Goal: Task Accomplishment & Management: Manage account settings

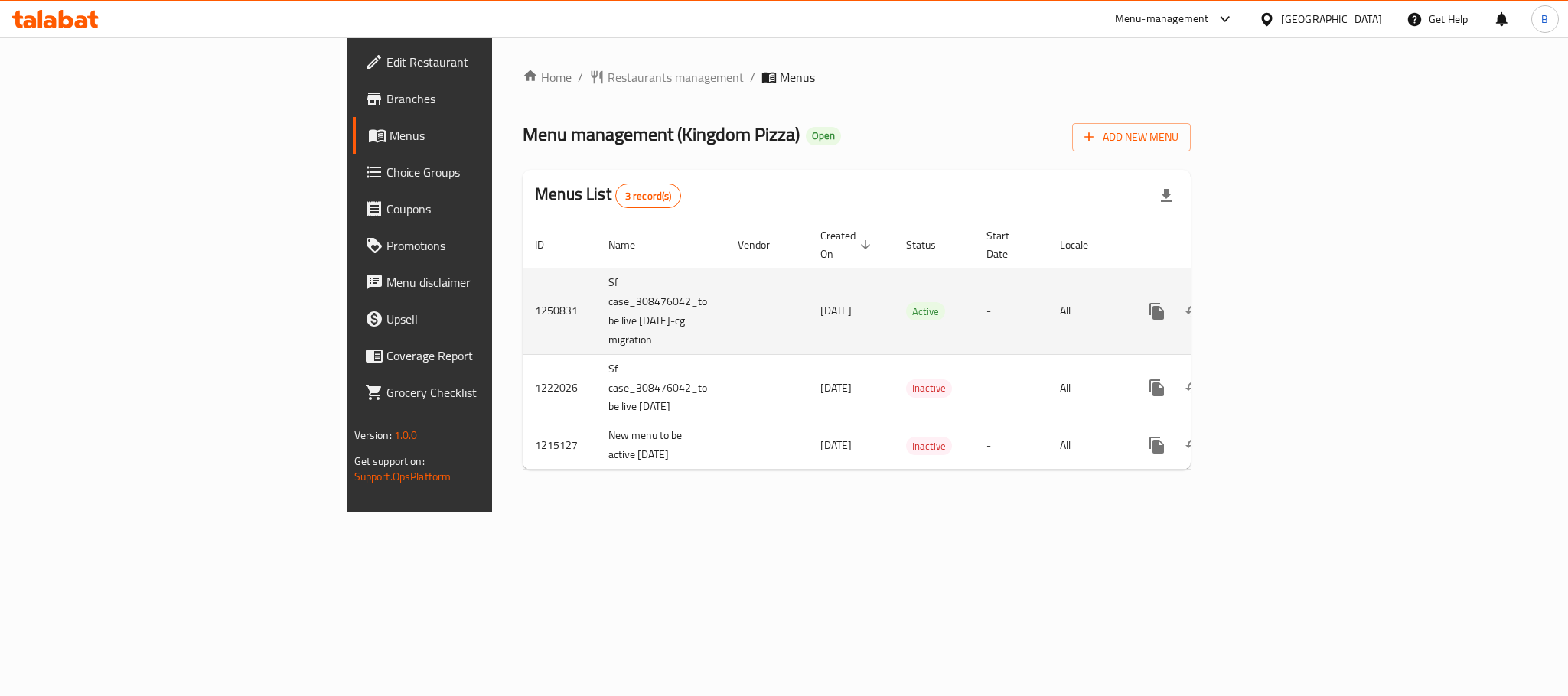
click at [1297, 292] on td "enhanced table" at bounding box center [1212, 310] width 171 height 87
click at [1285, 293] on link "enhanced table" at bounding box center [1267, 311] width 37 height 37
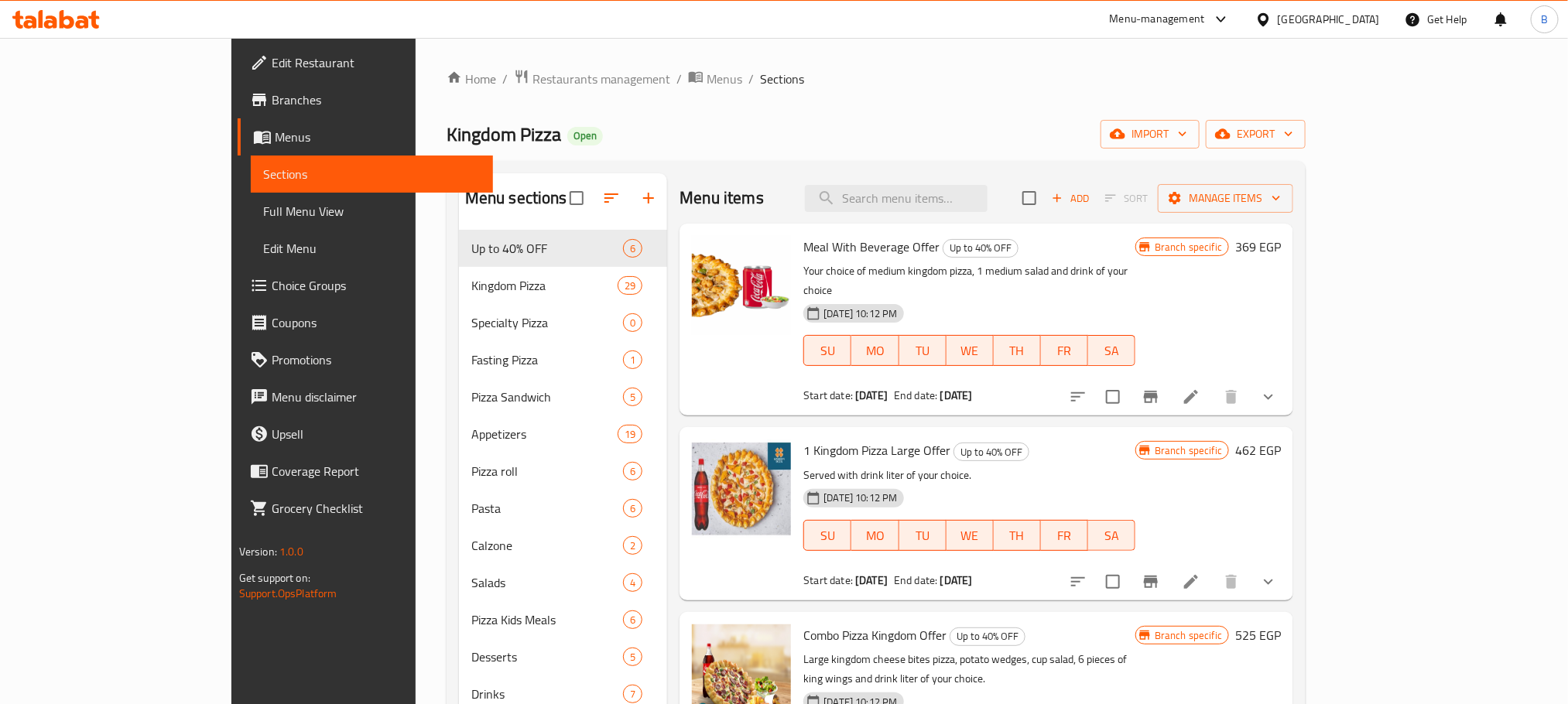
scroll to position [217, 0]
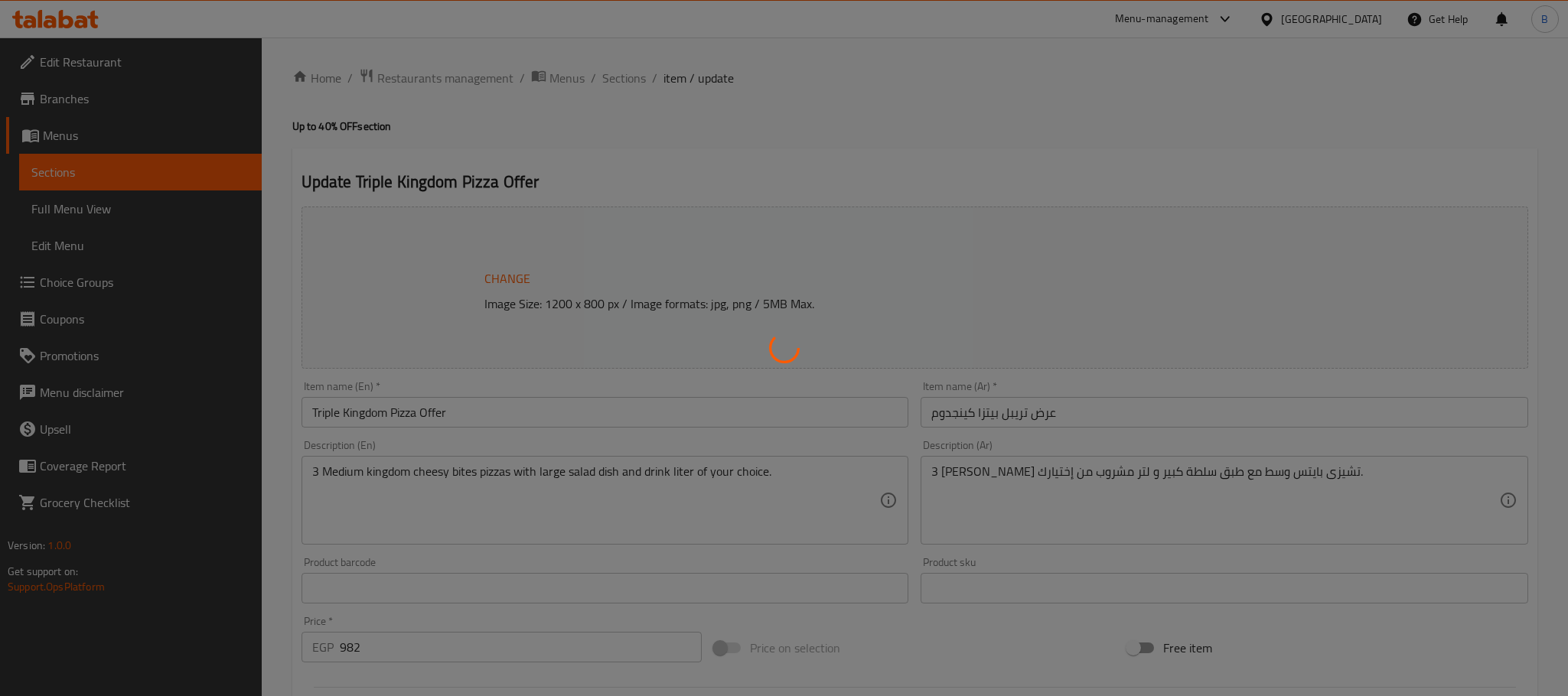
type input "إختيارك من البيتزا الأولى"
type input "1"
type input "إختيارك من البيتزا الثانية:"
type input "1"
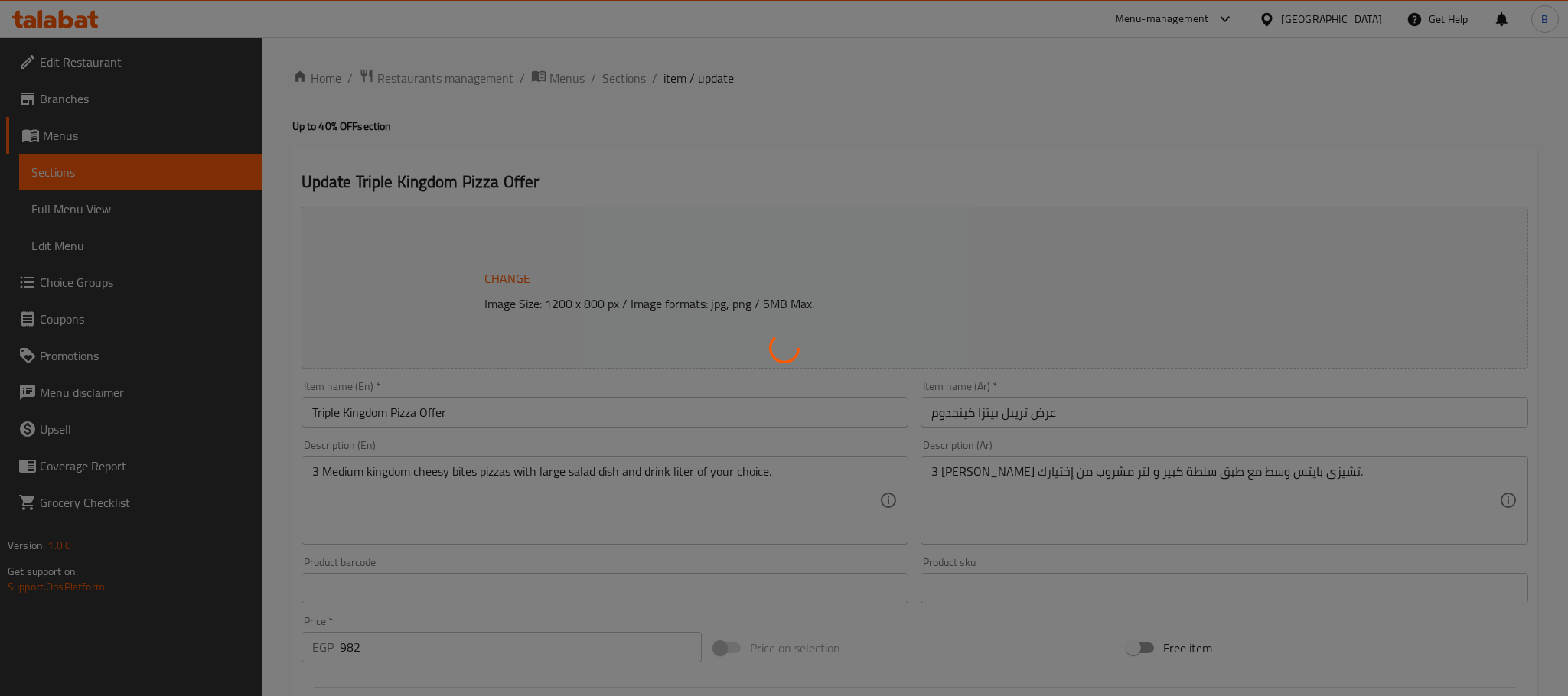
type input "1"
type input "إختيارك من البيتزا الثالثة:"
type input "1"
type input "اختر مشروبك"
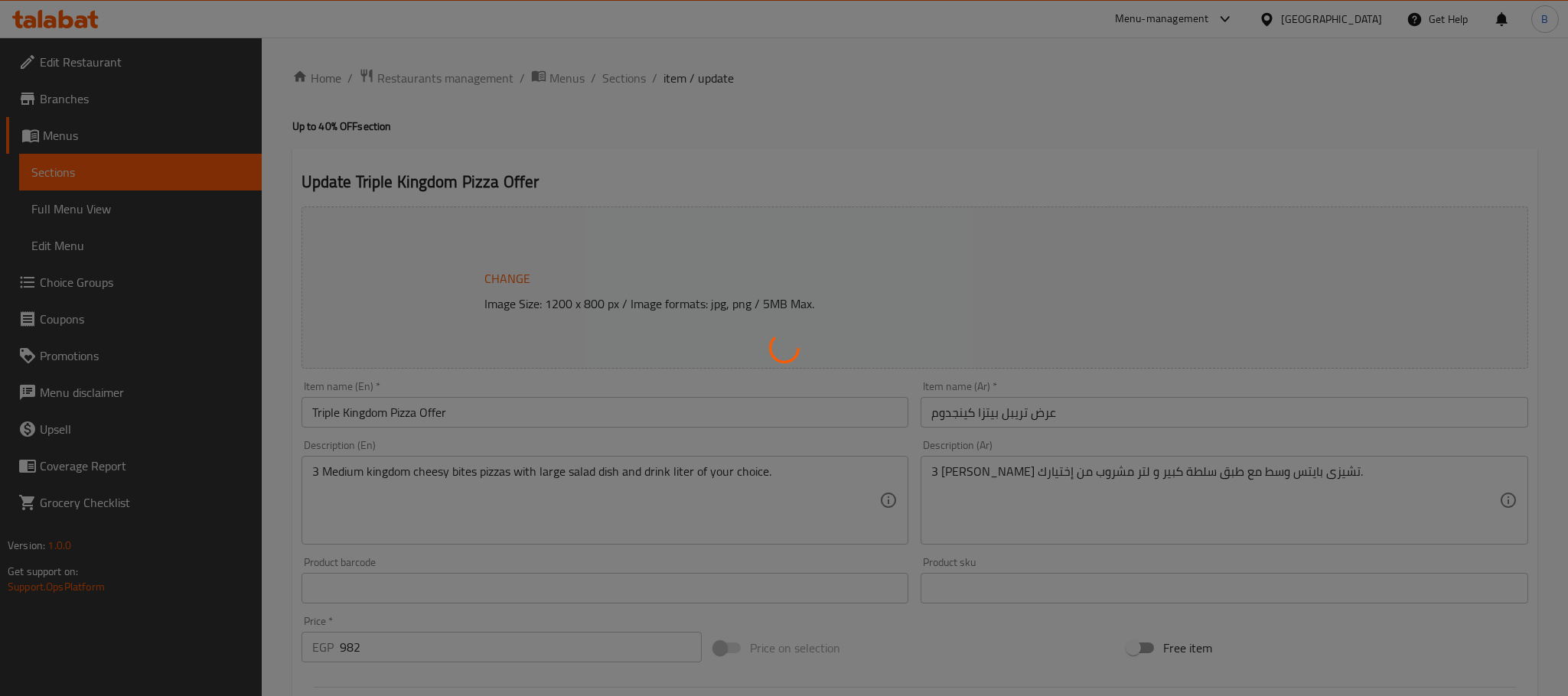
type input "1"
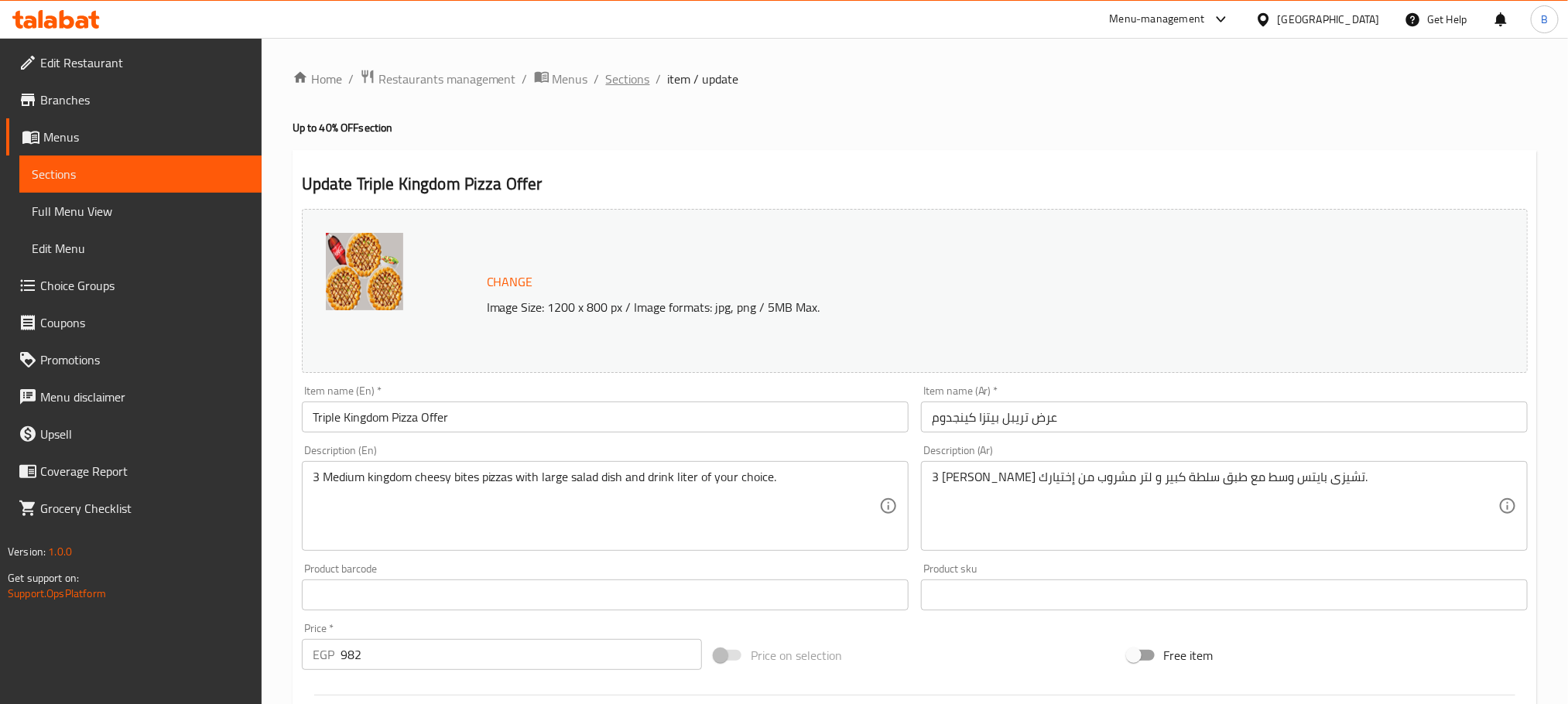
click at [625, 75] on span "Sections" at bounding box center [628, 78] width 44 height 18
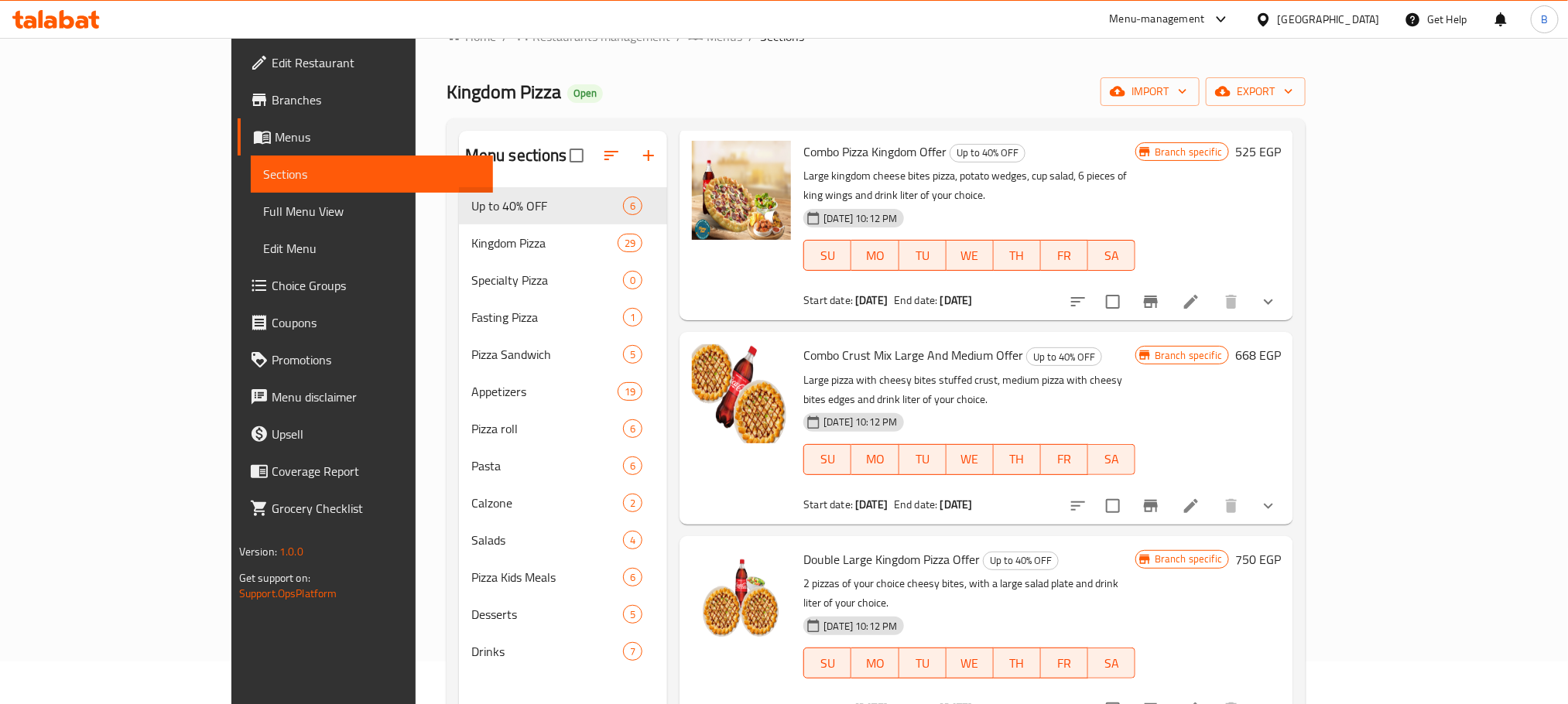
scroll to position [217, 0]
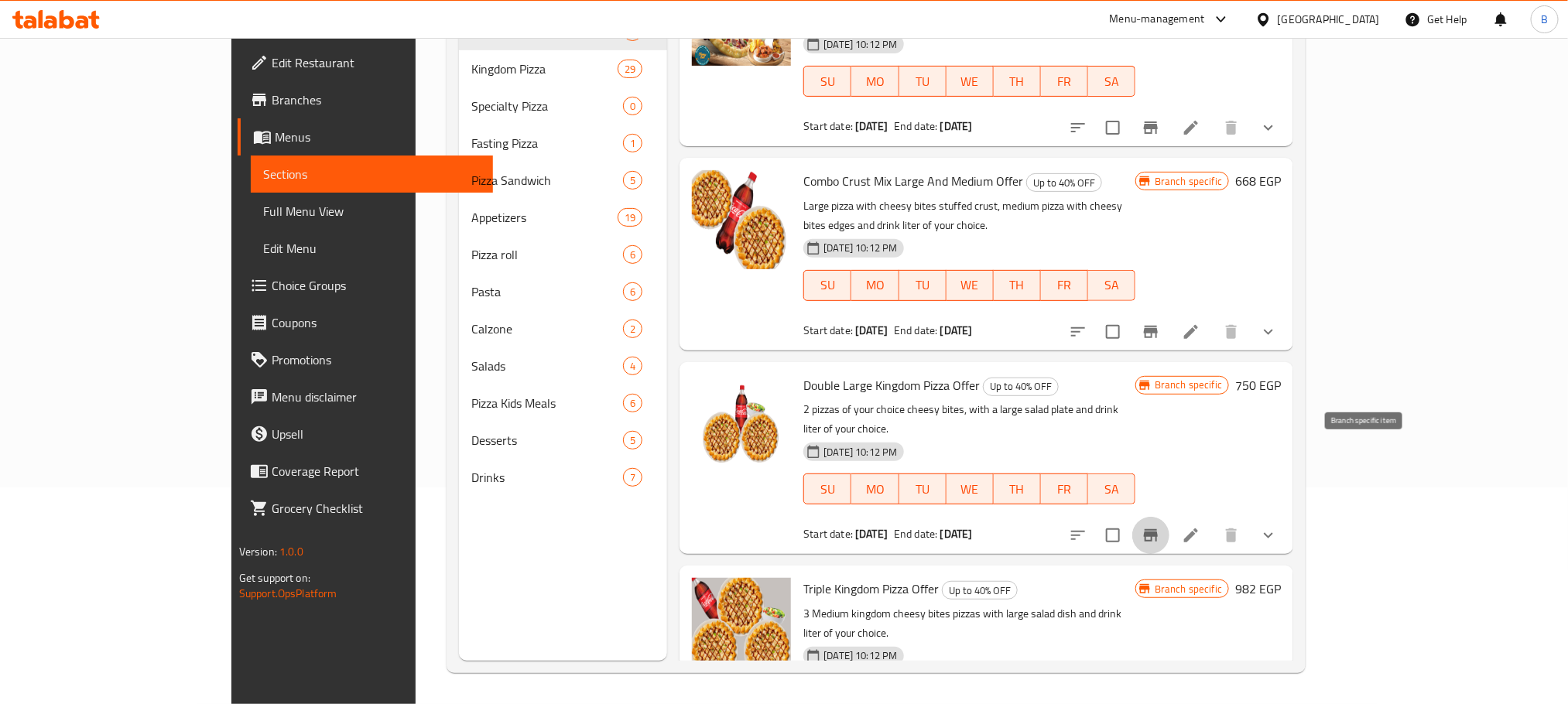
click at [1160, 526] on icon "Branch-specific-item" at bounding box center [1151, 535] width 18 height 18
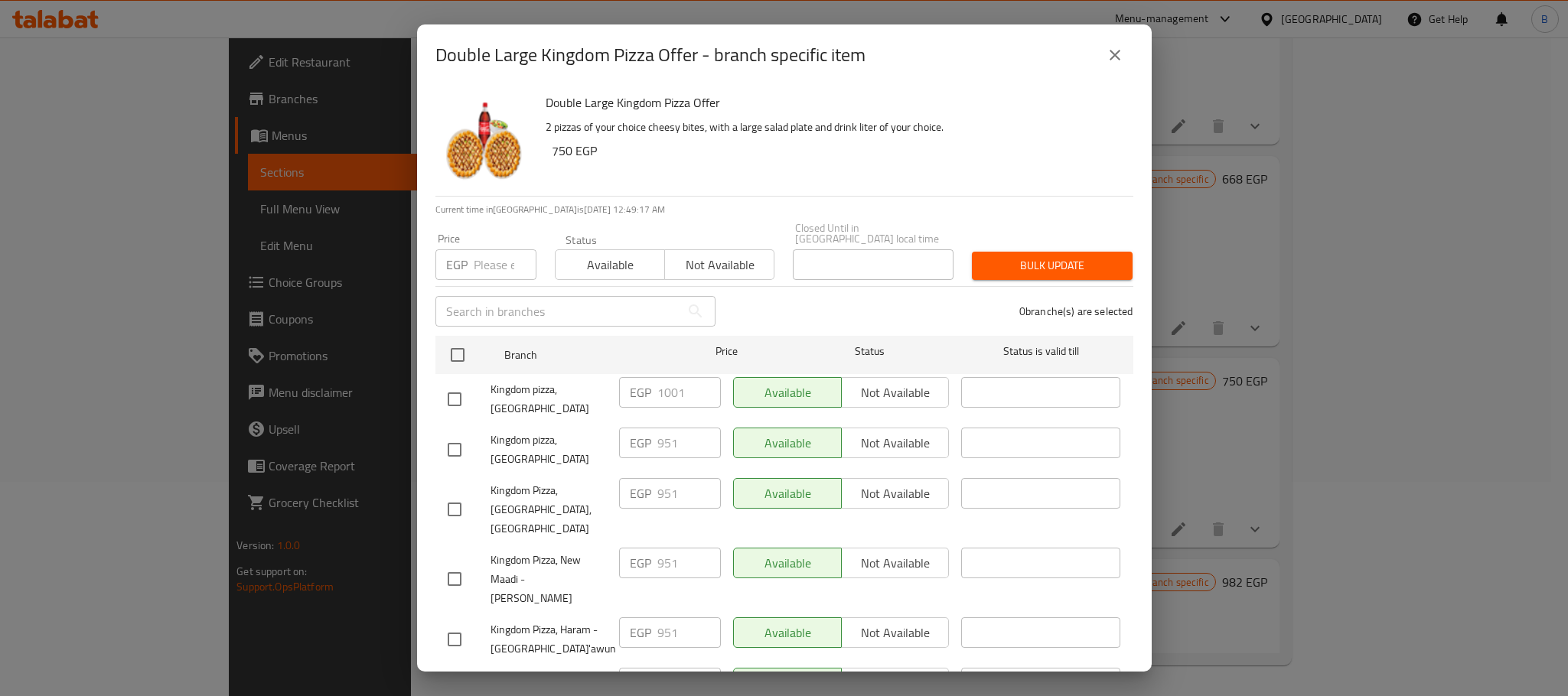
click at [1114, 53] on icon "close" at bounding box center [1115, 54] width 10 height 10
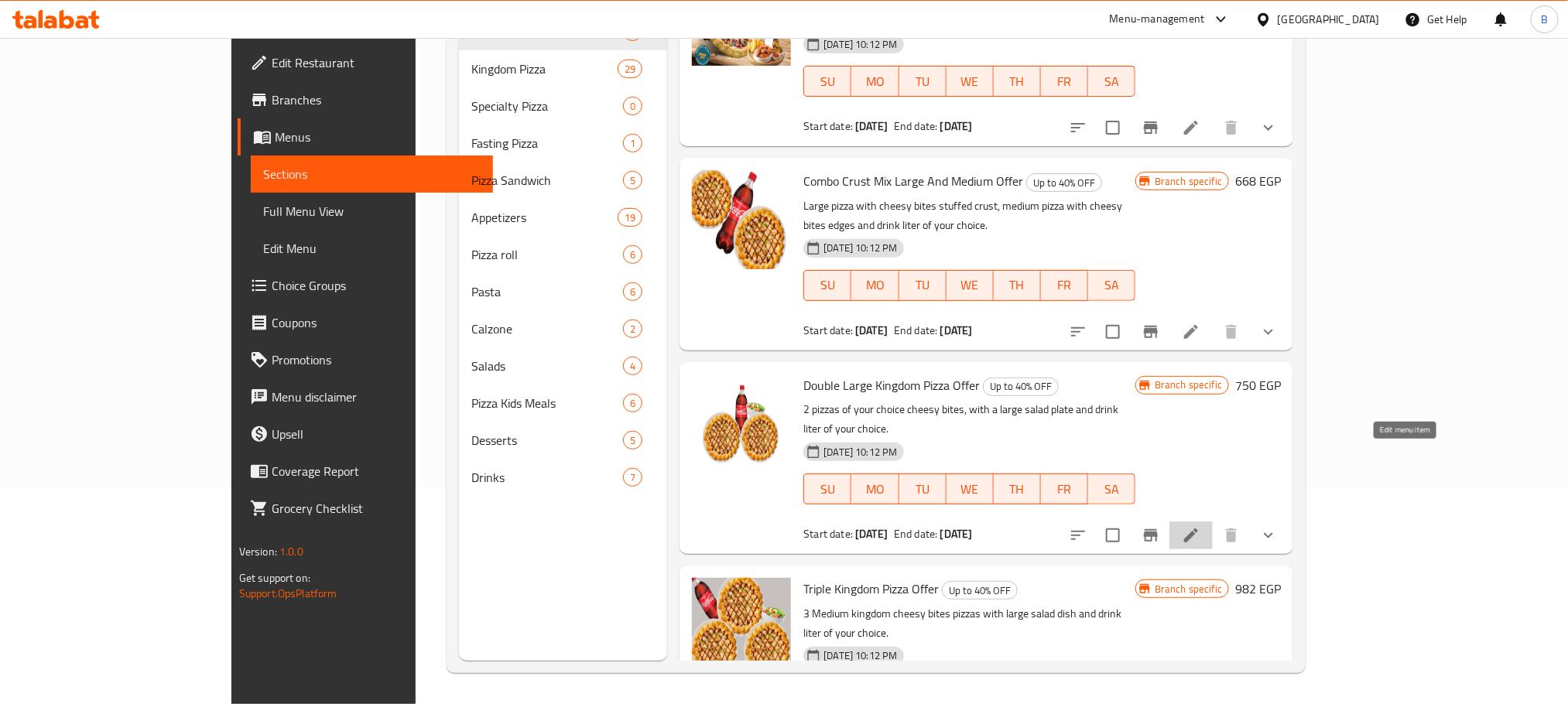
click at [1201, 526] on icon at bounding box center [1190, 535] width 18 height 18
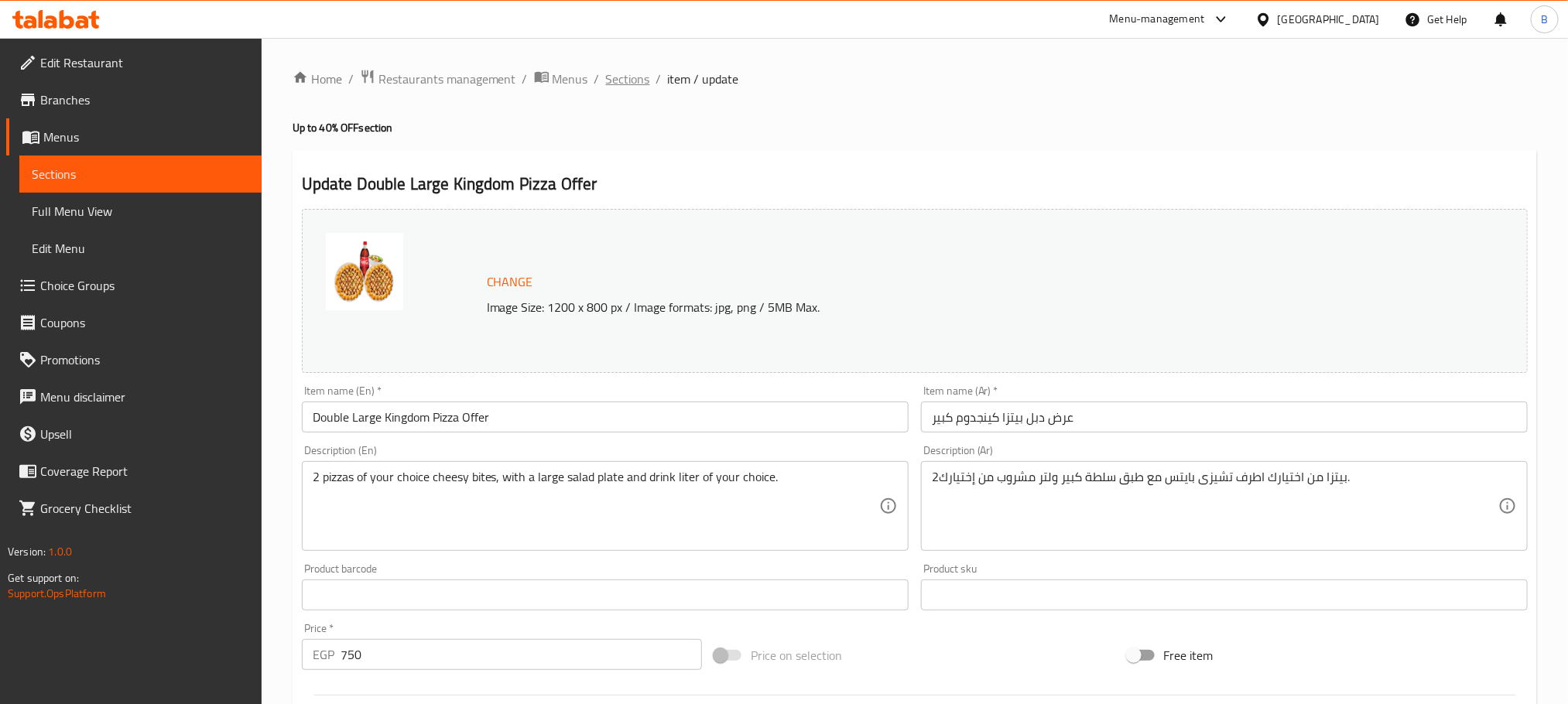
click at [630, 89] on span "Sections" at bounding box center [628, 78] width 44 height 18
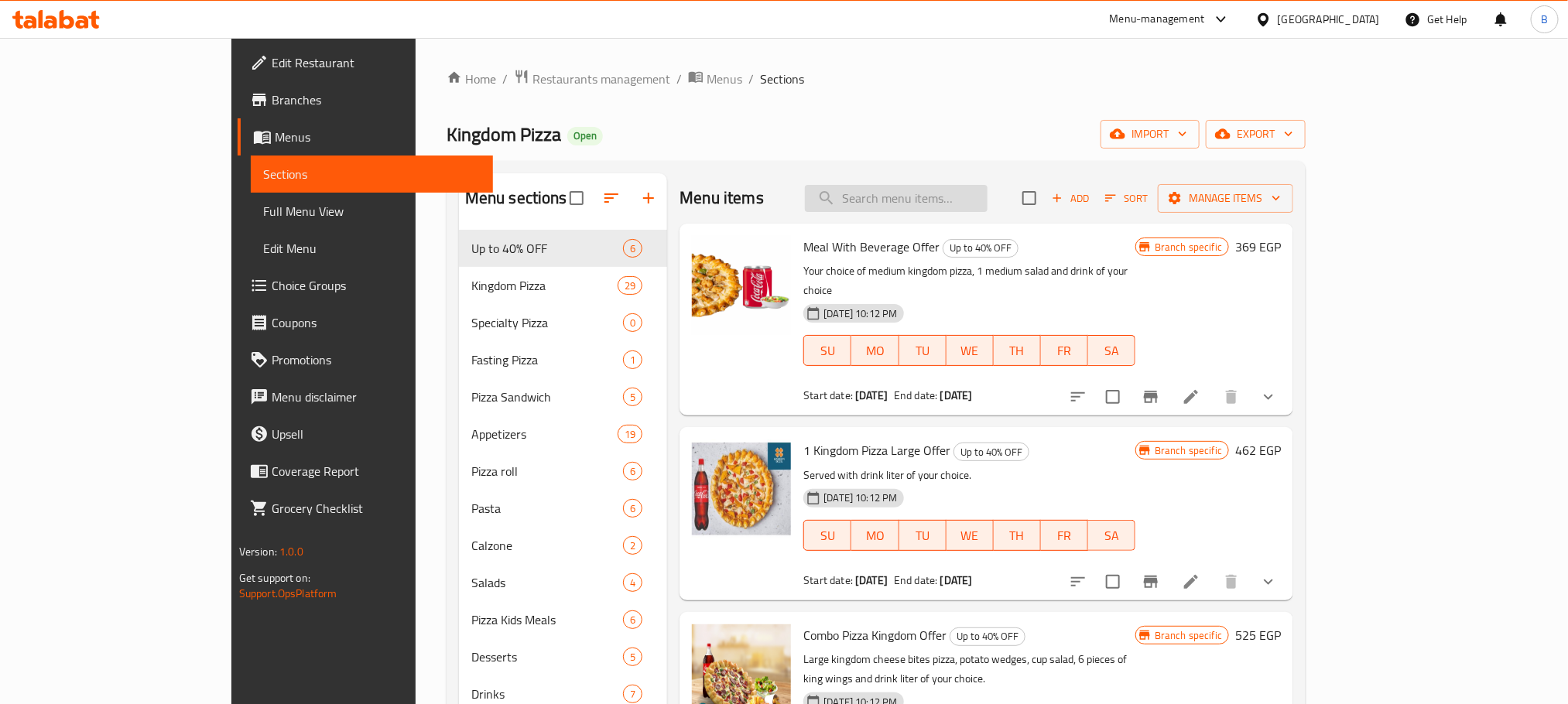
click at [959, 194] on input "search" at bounding box center [896, 198] width 183 height 27
paste input "Combo Crust Mix Large And Medium Offer"
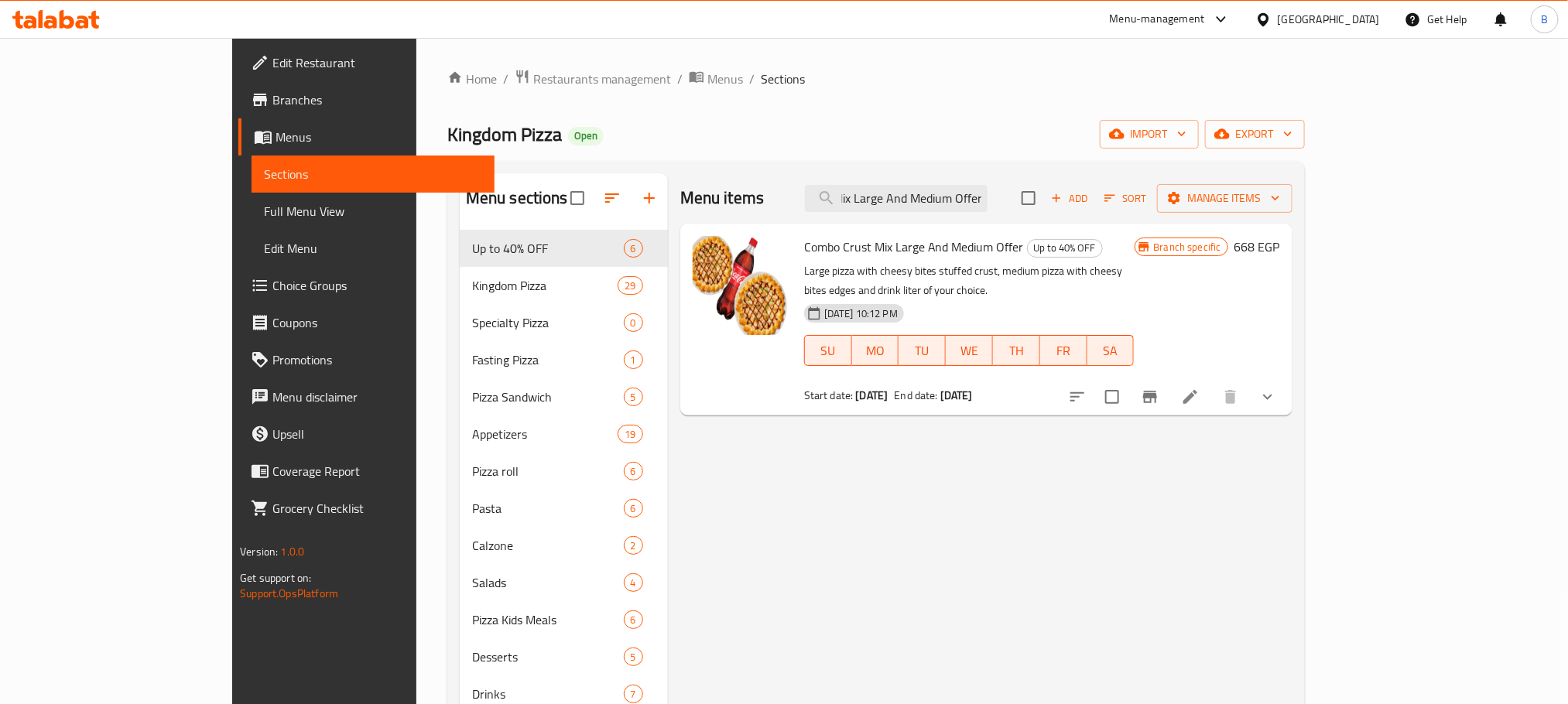
type input "Combo Crust Mix Large And Medium Offer"
click at [851, 245] on span "Combo Crust Mix Large And Medium Offer" at bounding box center [914, 247] width 220 height 23
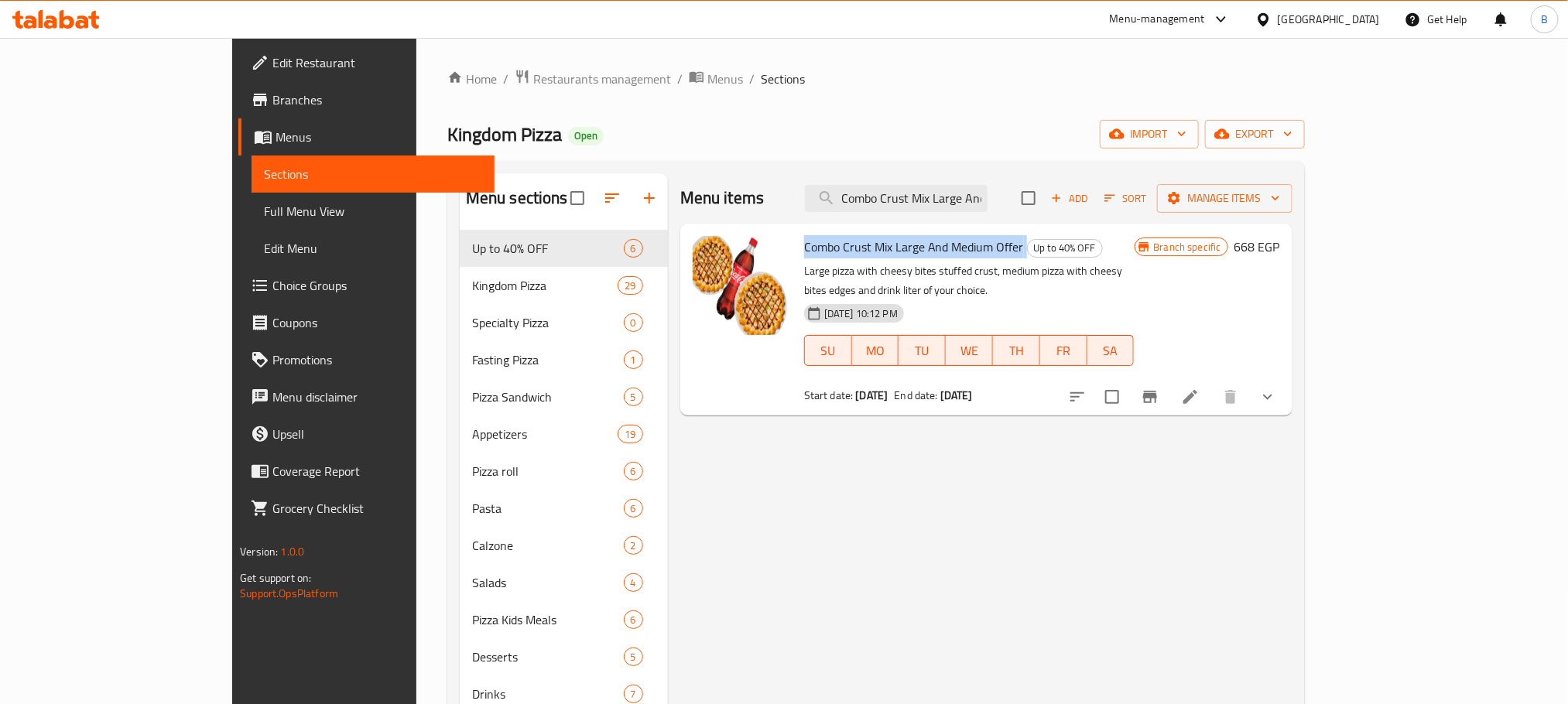
copy h6 "Combo Crust Mix Large And Medium Offer"
click at [1197, 390] on icon at bounding box center [1190, 397] width 13 height 13
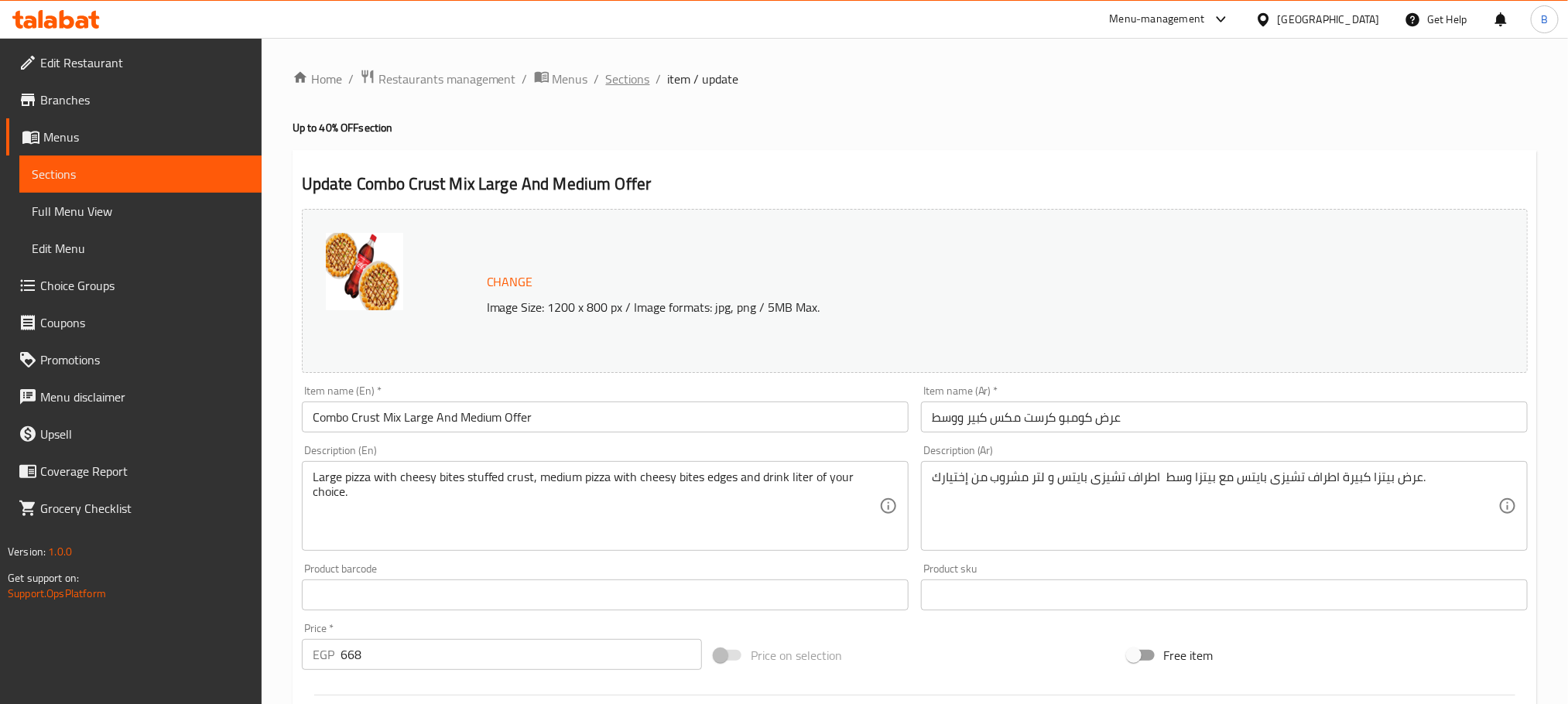
click at [615, 81] on span "Sections" at bounding box center [628, 78] width 44 height 18
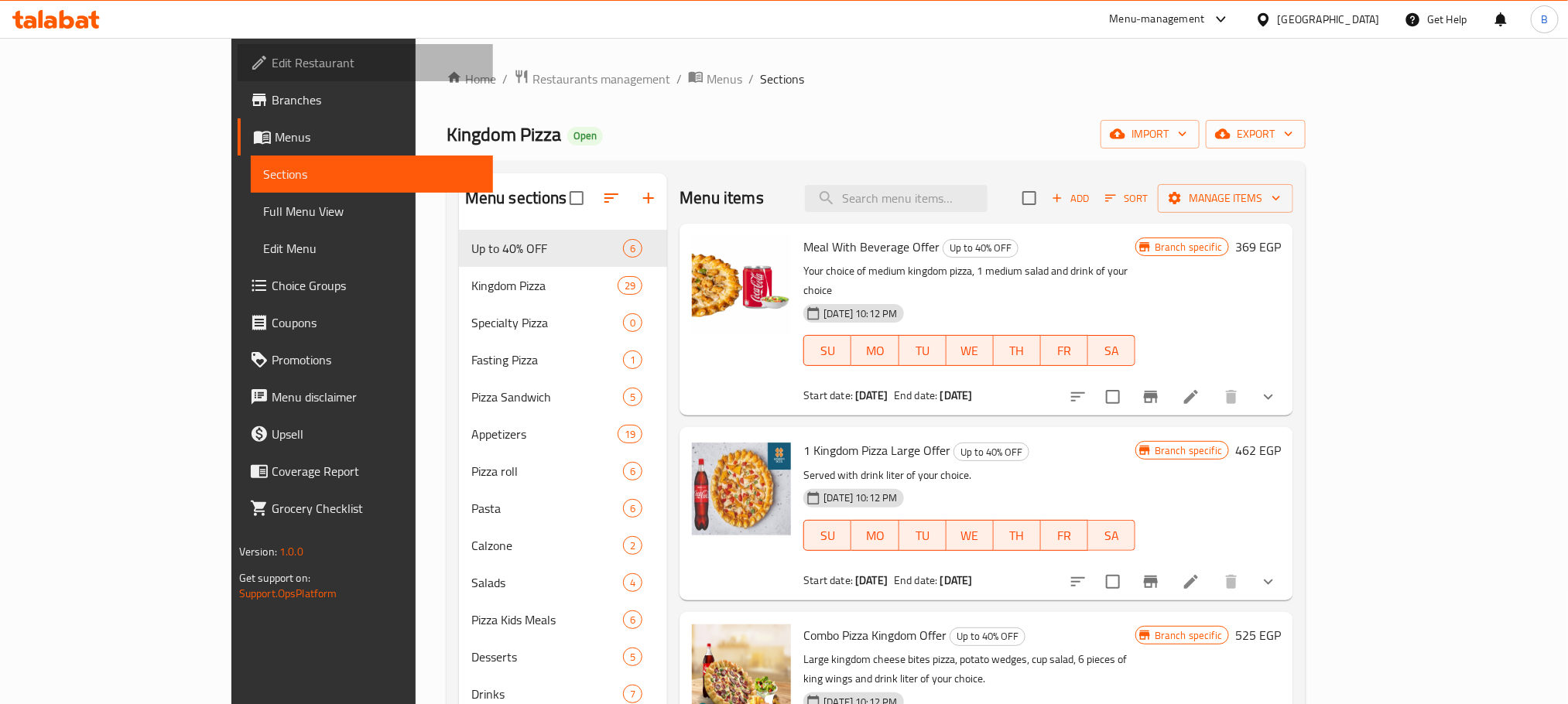
click at [272, 53] on span "Edit Restaurant" at bounding box center [376, 62] width 209 height 18
